Goal: Information Seeking & Learning: Learn about a topic

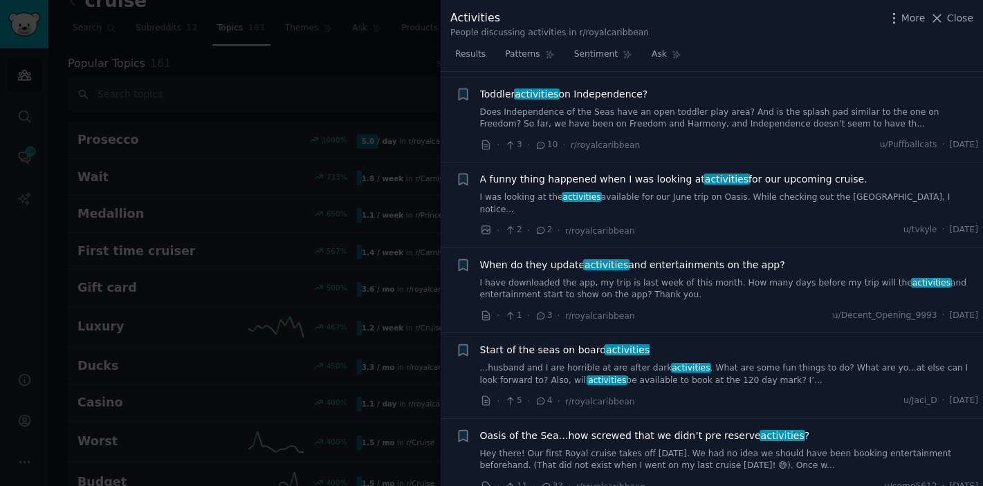
scroll to position [916, 0]
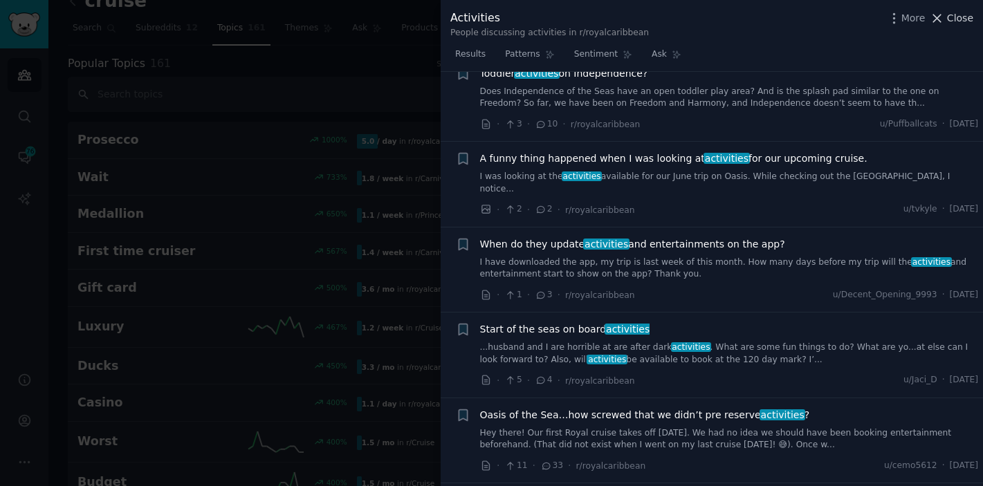
click at [956, 16] on span "Close" at bounding box center [960, 18] width 26 height 15
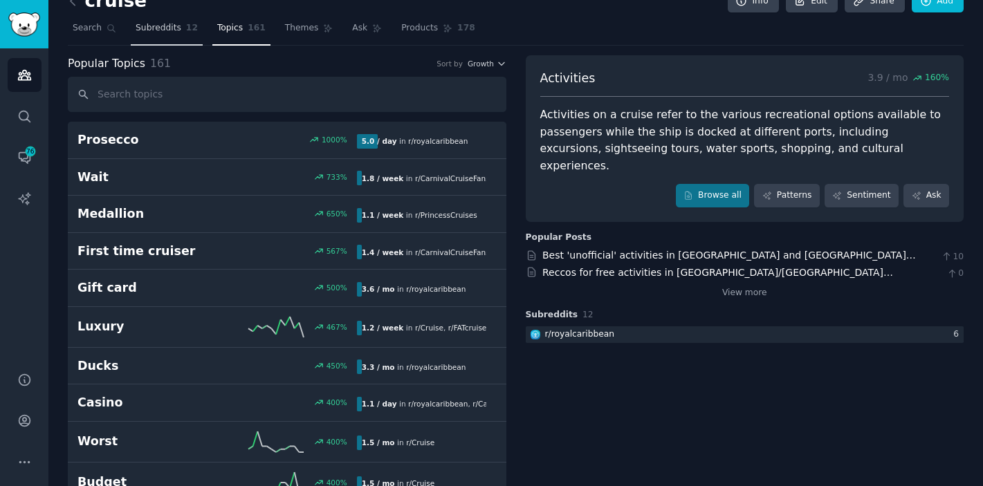
click at [153, 33] on span "Subreddits" at bounding box center [159, 28] width 46 height 12
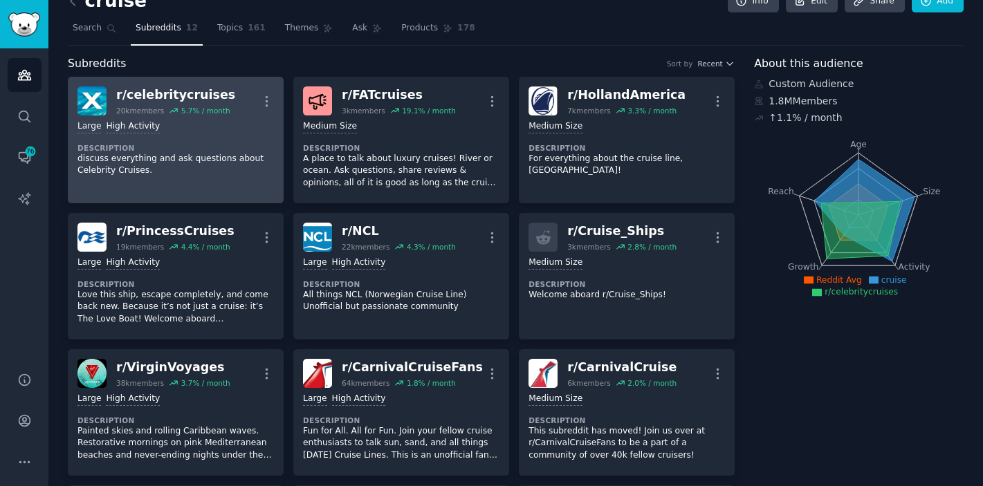
click at [212, 186] on link "r/ celebritycruises 20k members 5.7 % / month More Large High Activity Descript…" at bounding box center [176, 140] width 216 height 127
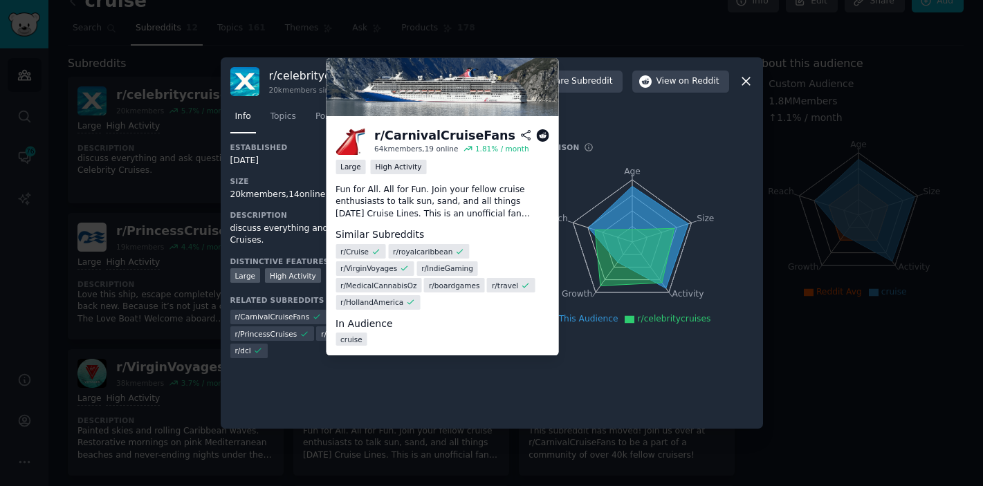
click at [461, 138] on div "r/ CarnivalCruiseFans" at bounding box center [444, 135] width 141 height 17
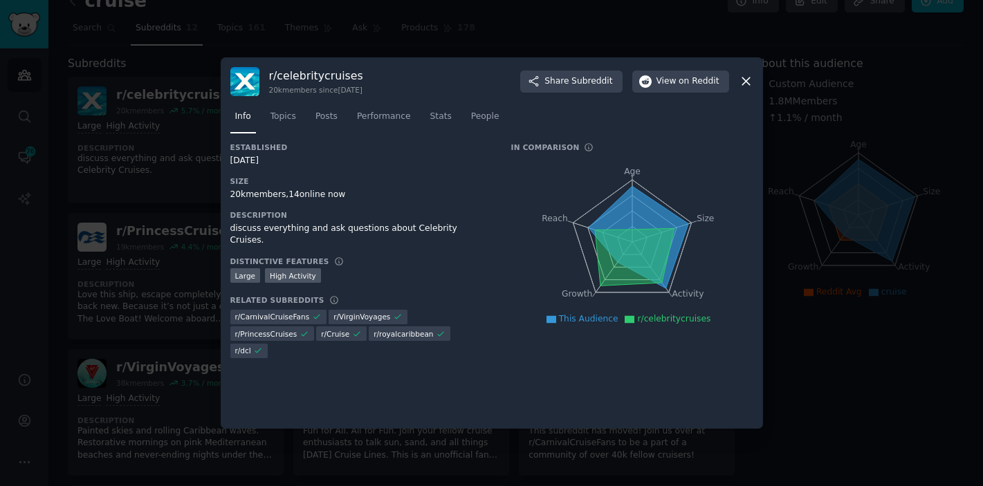
click at [746, 77] on icon at bounding box center [746, 81] width 15 height 15
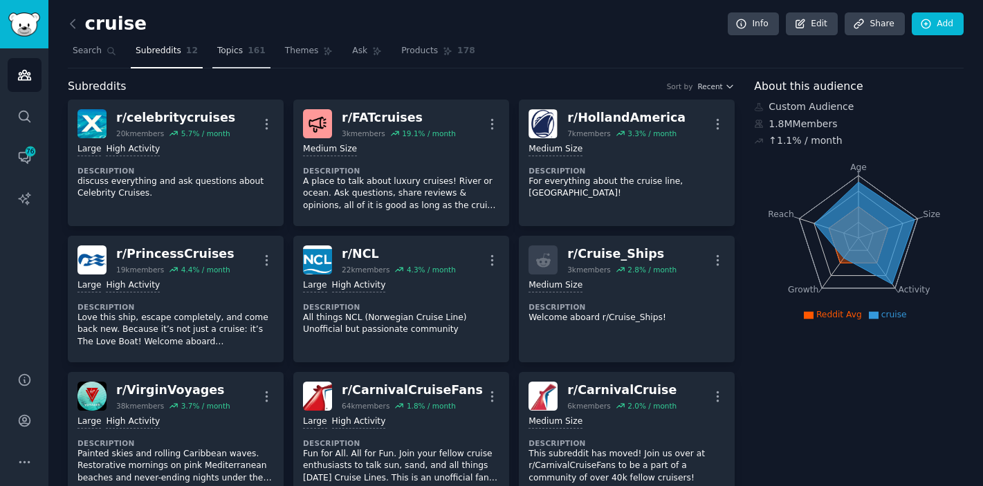
click at [244, 59] on link "Topics 161" at bounding box center [241, 54] width 58 height 28
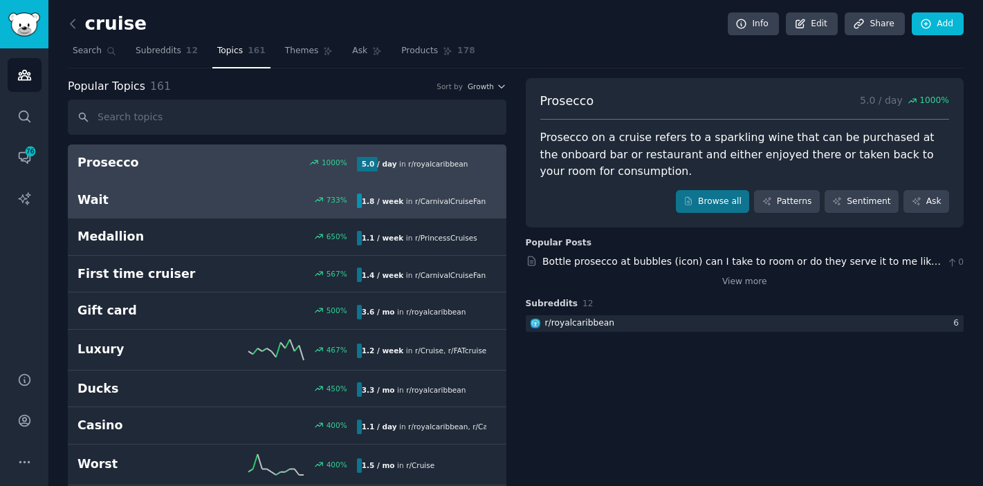
click at [206, 208] on link "Wait 733 % 1.8 / week in r/ CarnivalCruiseFans" at bounding box center [287, 200] width 439 height 37
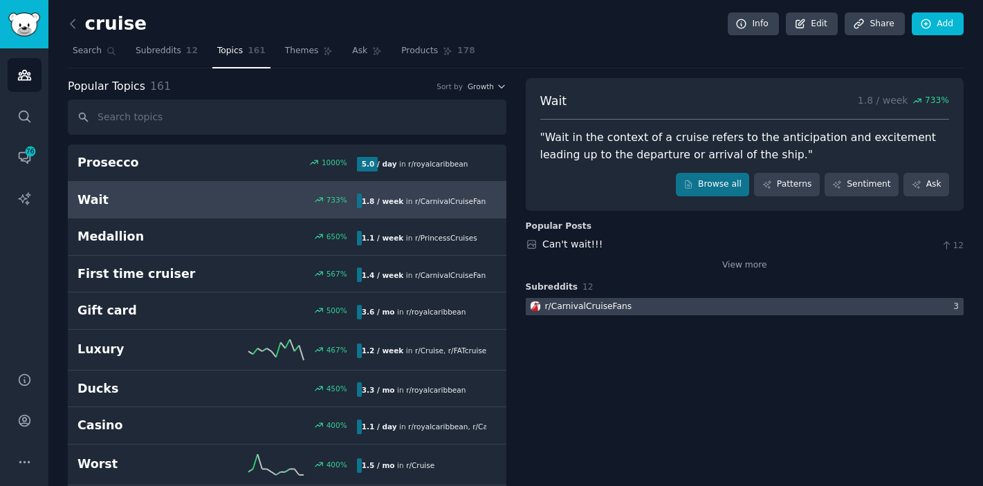
click at [632, 315] on div at bounding box center [745, 306] width 439 height 17
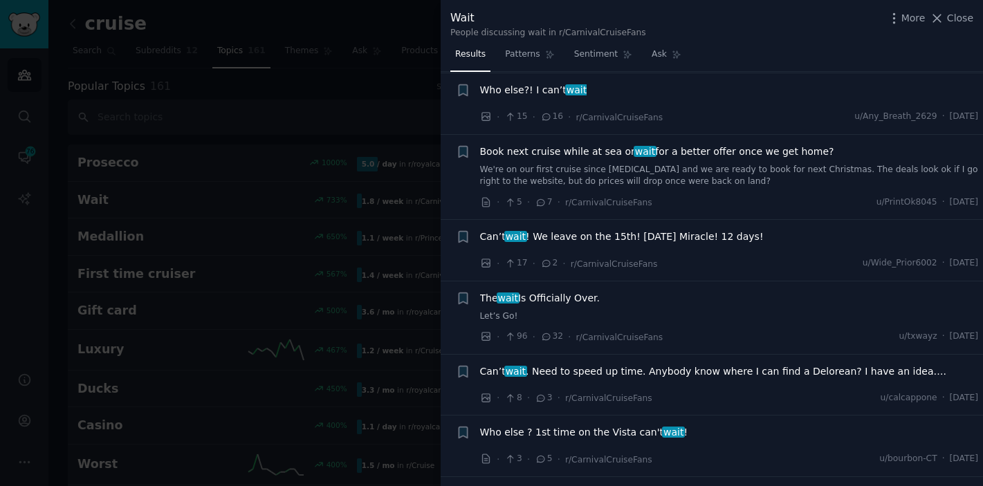
scroll to position [2068, 0]
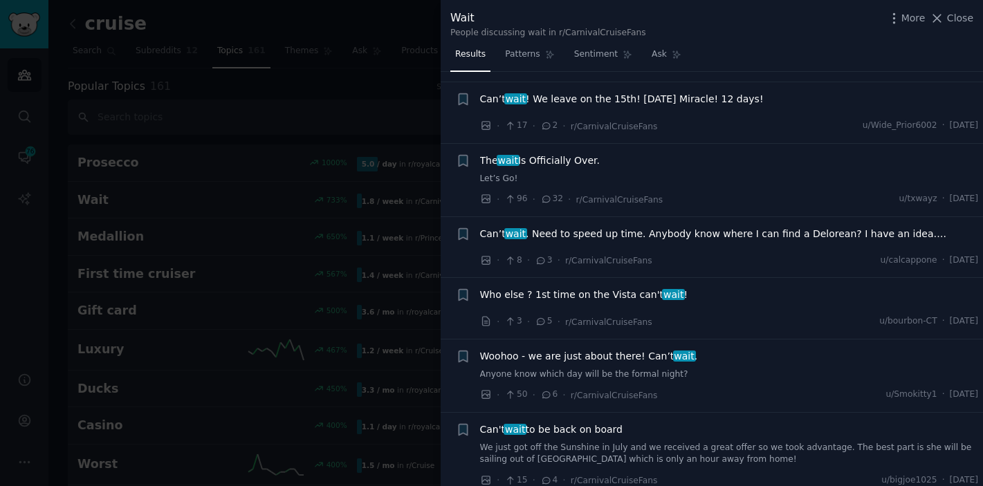
click at [98, 41] on div at bounding box center [491, 243] width 983 height 486
